Goal: Task Accomplishment & Management: Manage account settings

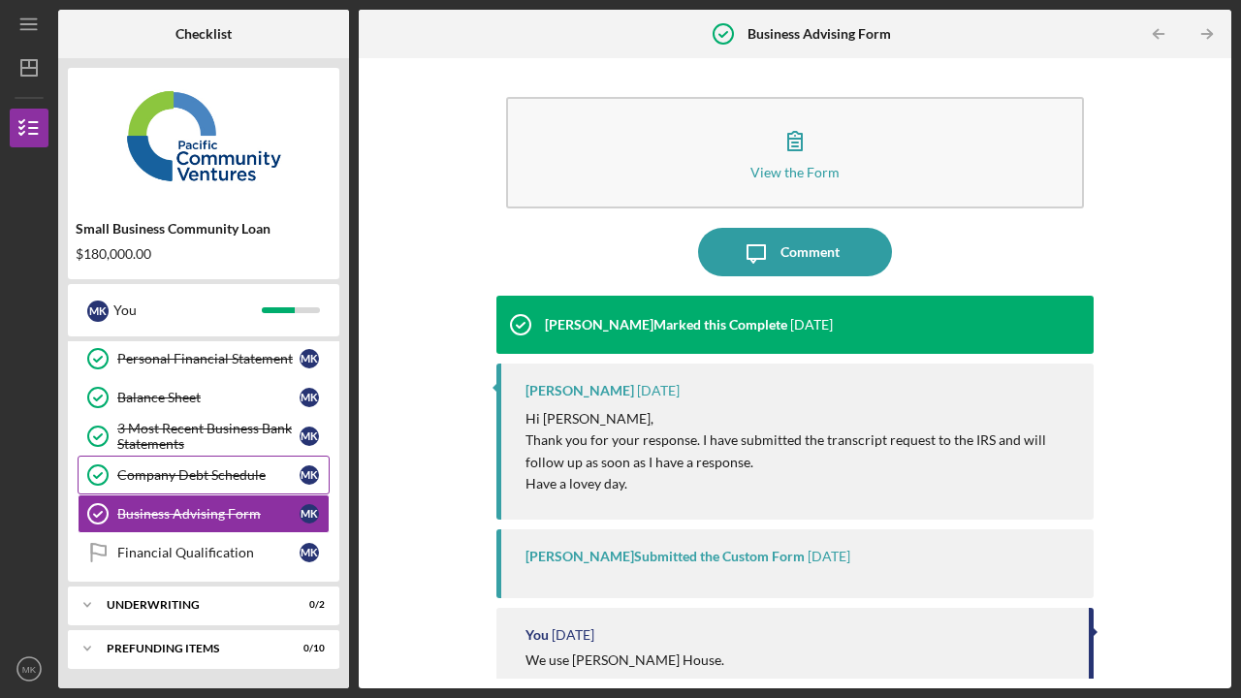
scroll to position [357, 0]
click at [84, 603] on polyline at bounding box center [87, 605] width 6 height 4
click at [84, 603] on icon "Icon/Expander" at bounding box center [87, 604] width 39 height 39
click at [166, 553] on div "Financial Qualification" at bounding box center [208, 553] width 182 height 16
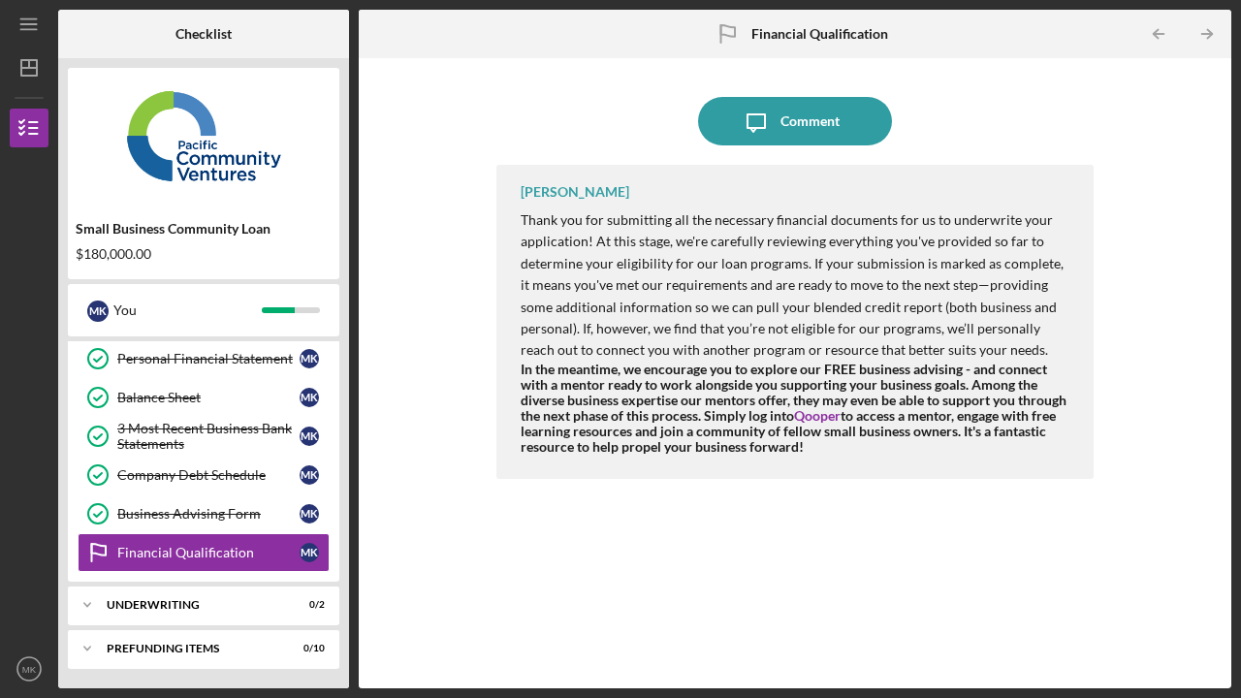
scroll to position [357, 0]
